Goal: Navigation & Orientation: Find specific page/section

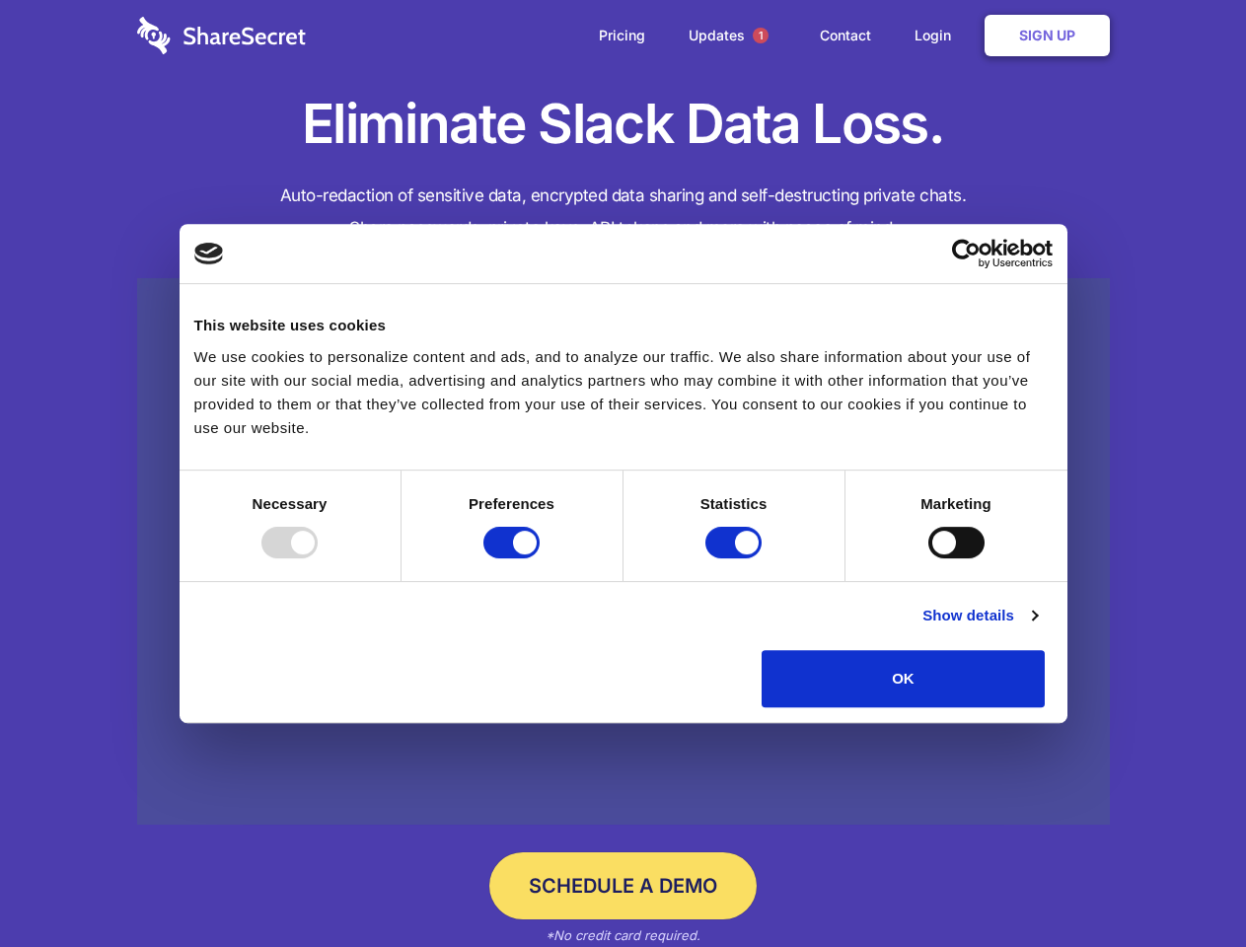
click at [318, 559] on div at bounding box center [289, 543] width 56 height 32
click at [540, 559] on input "Preferences" at bounding box center [512, 543] width 56 height 32
checkbox input "false"
click at [736, 559] on input "Statistics" at bounding box center [734, 543] width 56 height 32
checkbox input "false"
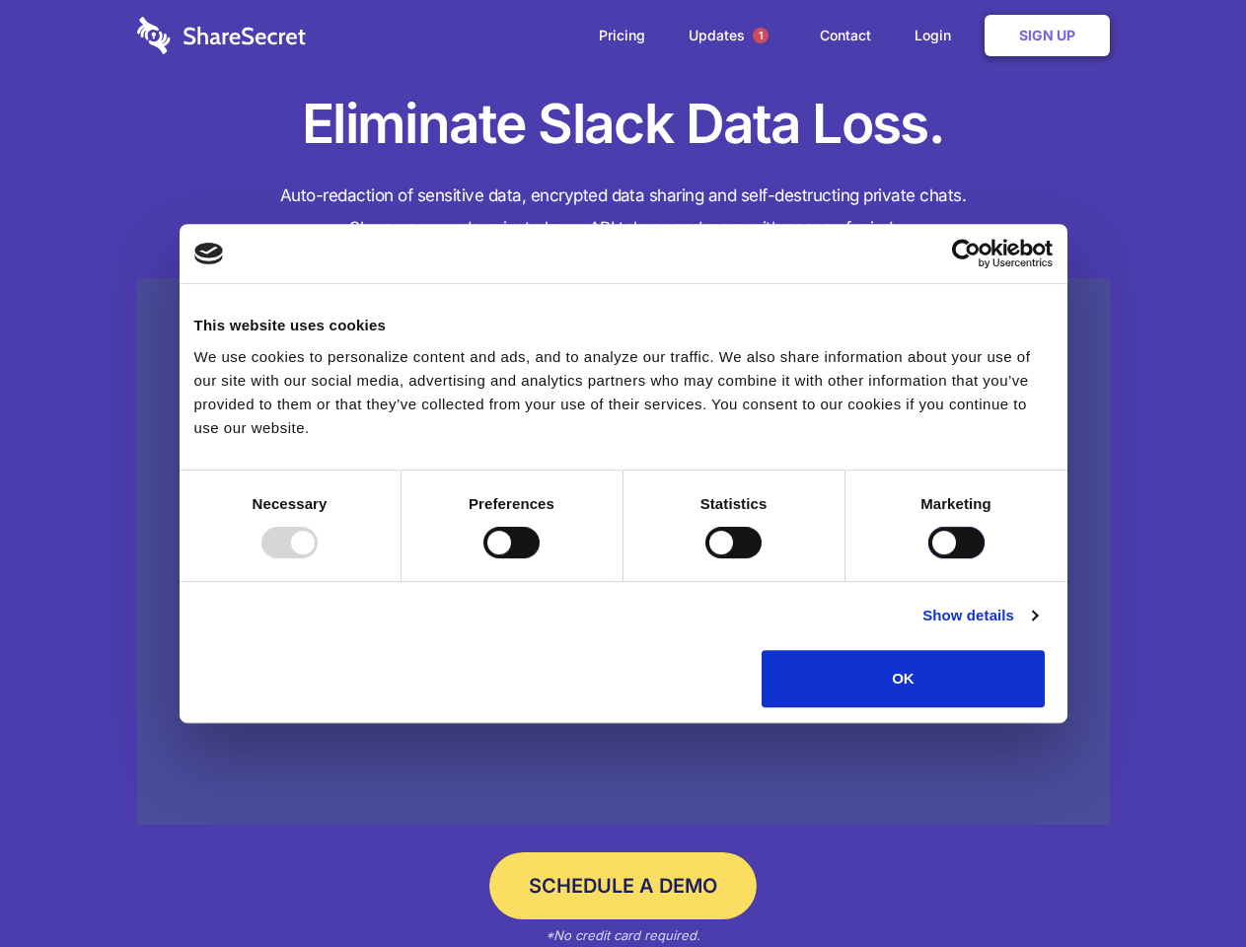
click at [929, 559] on input "Marketing" at bounding box center [957, 543] width 56 height 32
checkbox input "true"
click at [1037, 628] on link "Show details" at bounding box center [980, 616] width 114 height 24
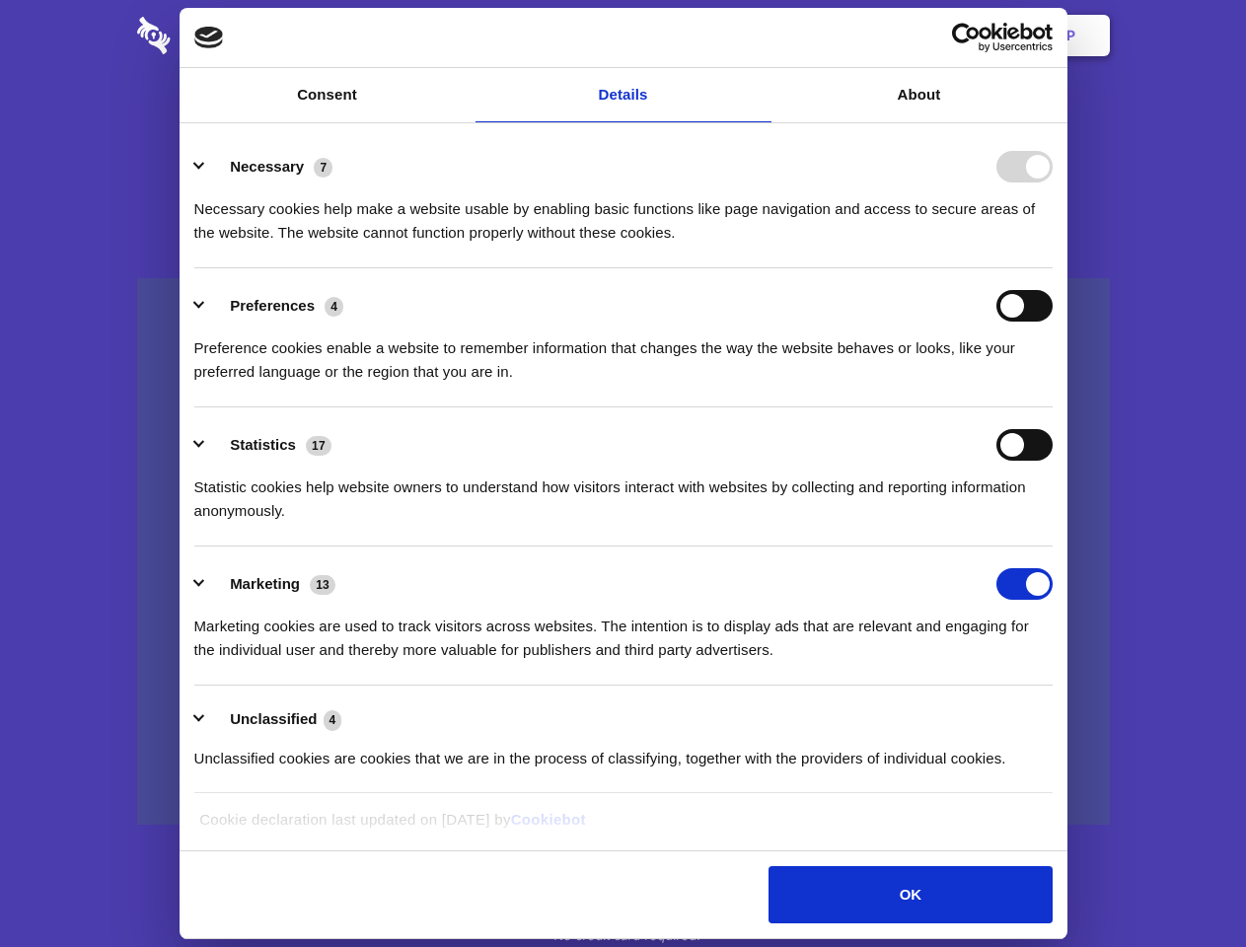
click at [1053, 268] on li "Necessary 7 Necessary cookies help make a website usable by enabling basic func…" at bounding box center [623, 198] width 858 height 139
click at [760, 36] on span "1" at bounding box center [761, 36] width 16 height 16
